Goal: Task Accomplishment & Management: Manage account settings

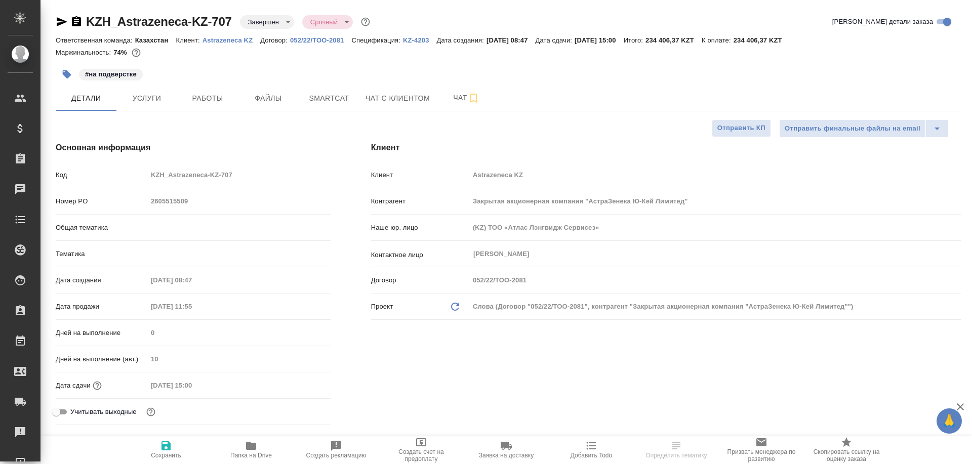
select select "RU"
type input "Matveeva Anastasia"
type input "Юридический"
type input "[PERSON_NAME]"
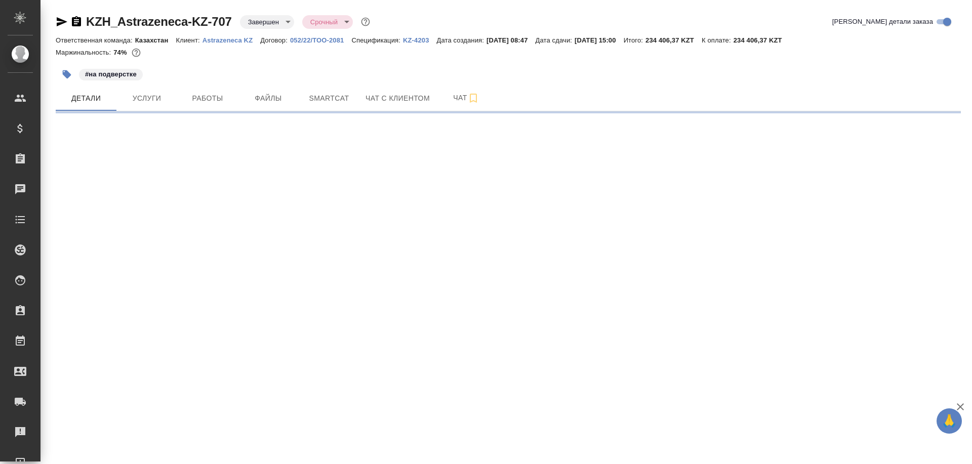
select select "RU"
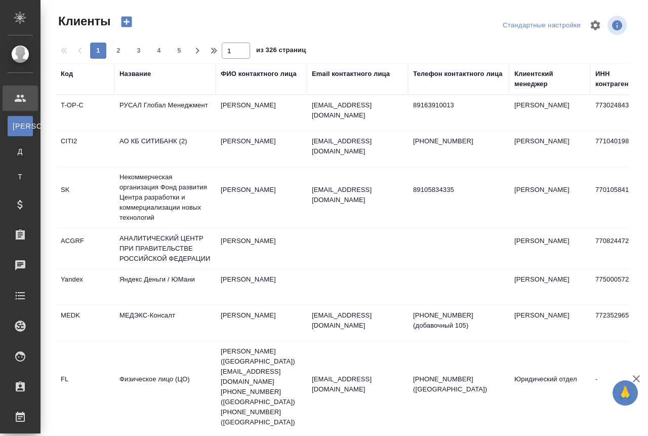
select select "RU"
